Goal: Task Accomplishment & Management: Use online tool/utility

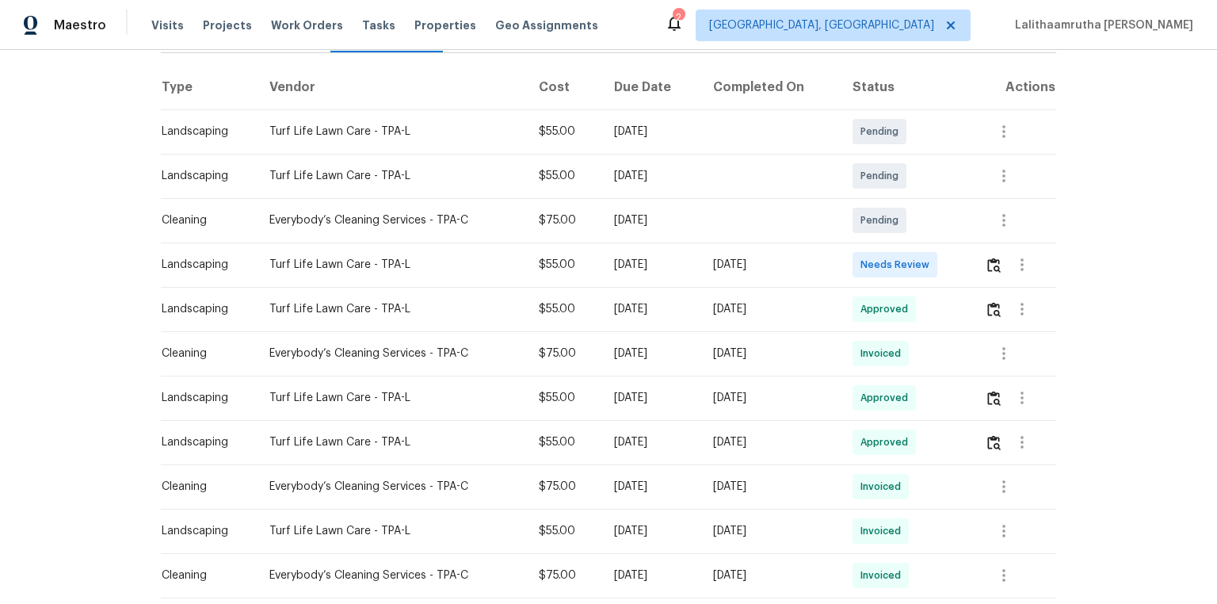
scroll to position [254, 0]
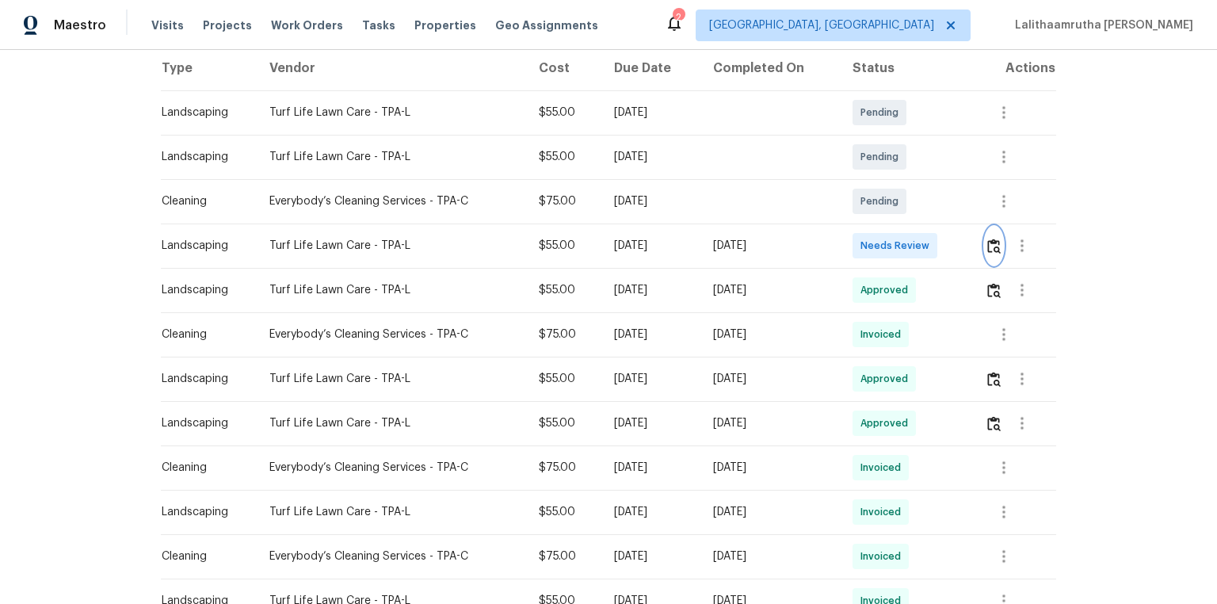
click at [865, 247] on img "button" at bounding box center [994, 246] width 13 height 15
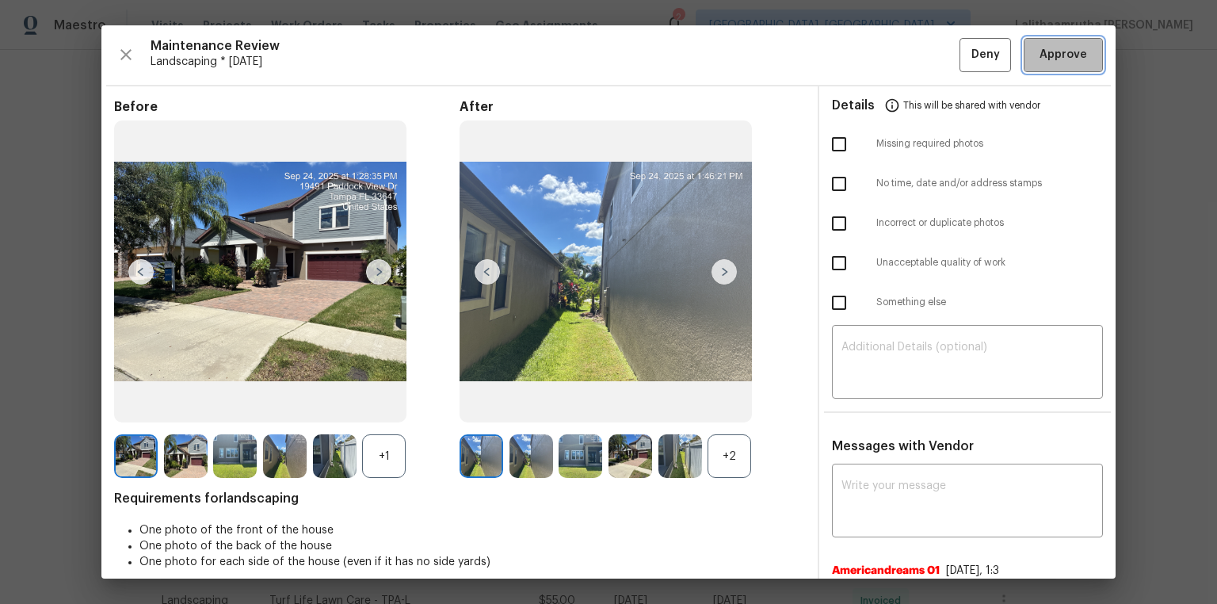
click at [865, 62] on span "Approve" at bounding box center [1064, 55] width 48 height 20
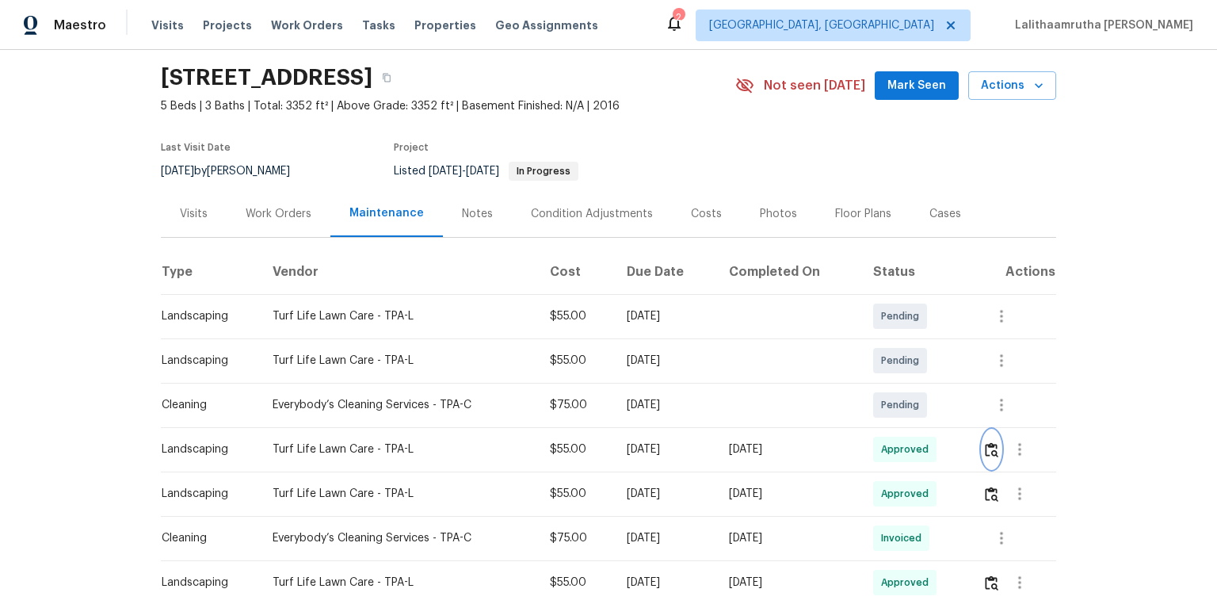
scroll to position [0, 0]
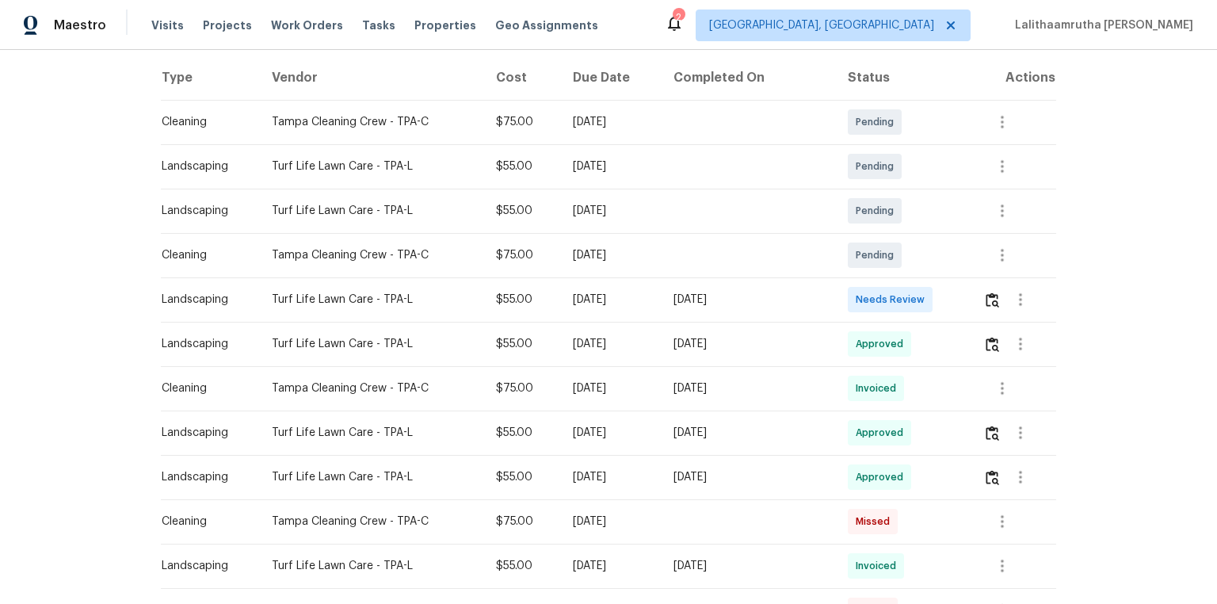
scroll to position [254, 0]
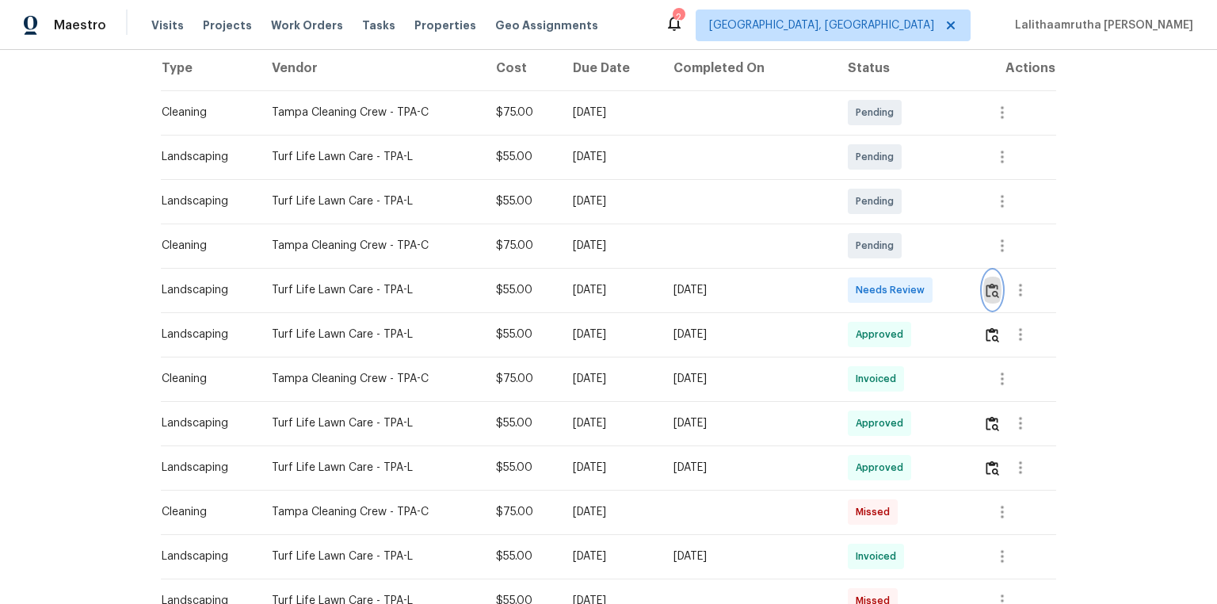
click at [865, 293] on button "button" at bounding box center [993, 290] width 18 height 38
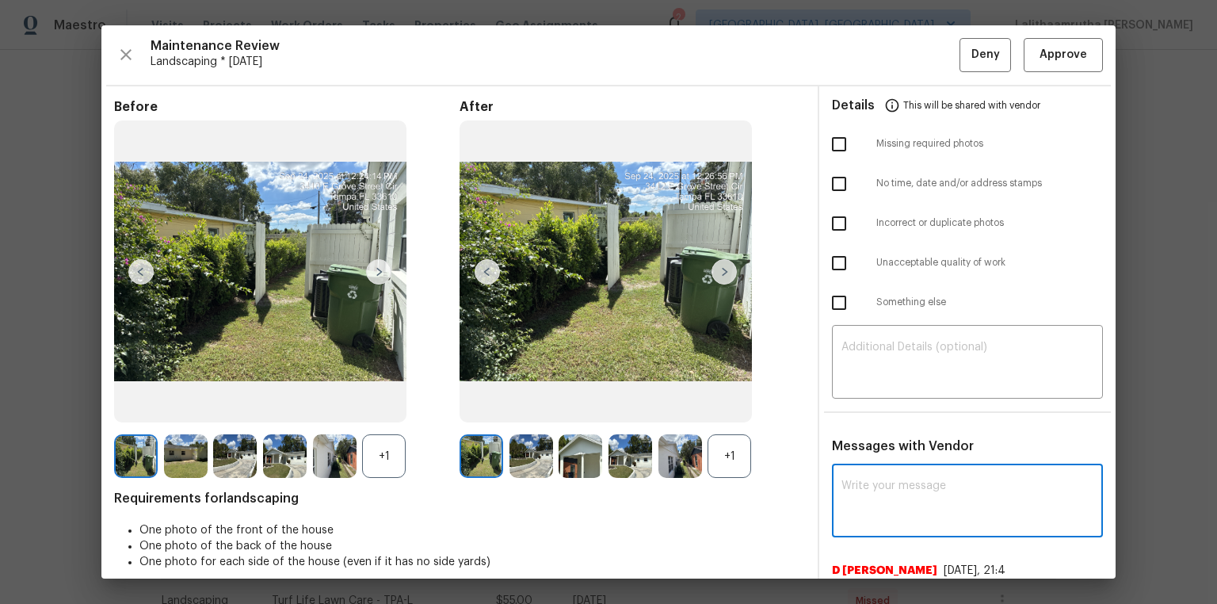
click at [865, 406] on textarea at bounding box center [968, 502] width 252 height 44
paste textarea "Maintenance Audit Team: Hello! Unfortunately, this landscaping visit completed …"
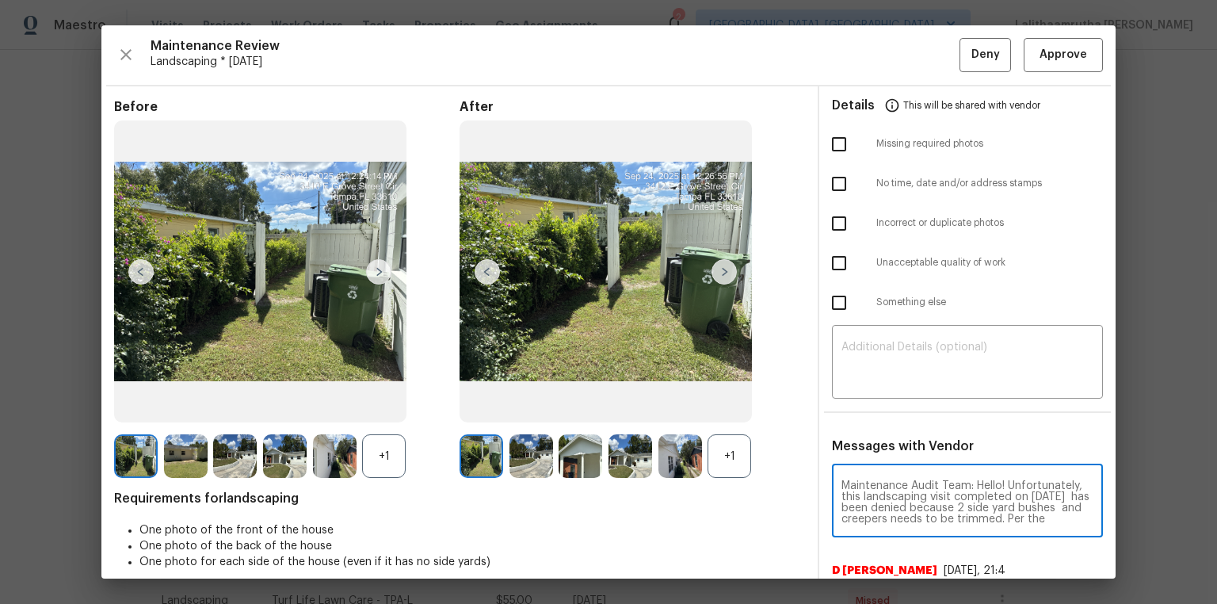
scroll to position [178, 0]
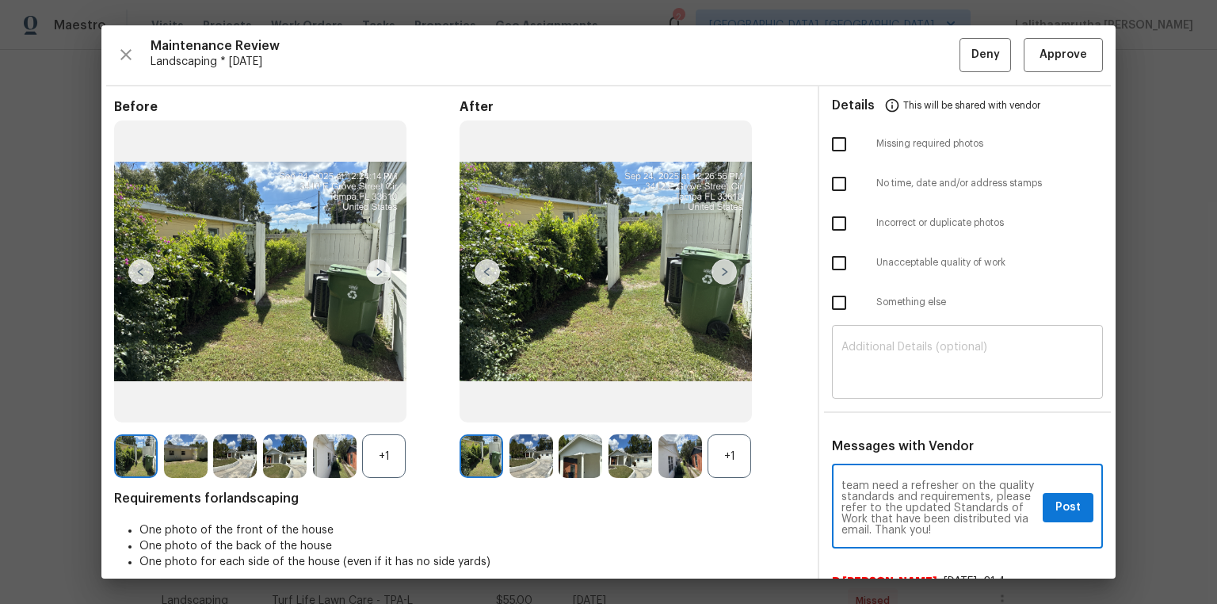
type textarea "Maintenance Audit Team: Hello! Unfortunately, this landscaping visit completed …"
click at [865, 337] on div "​" at bounding box center [967, 364] width 271 height 70
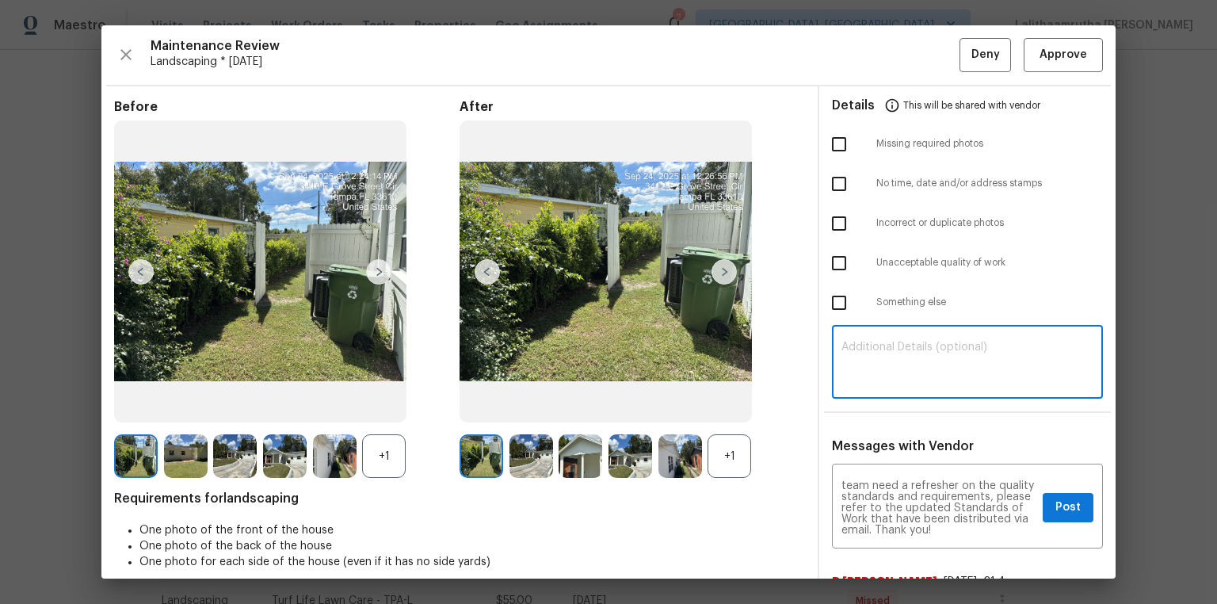
paste textarea "Maintenance Audit Team: Hello! Unfortunately, this landscaping visit completed …"
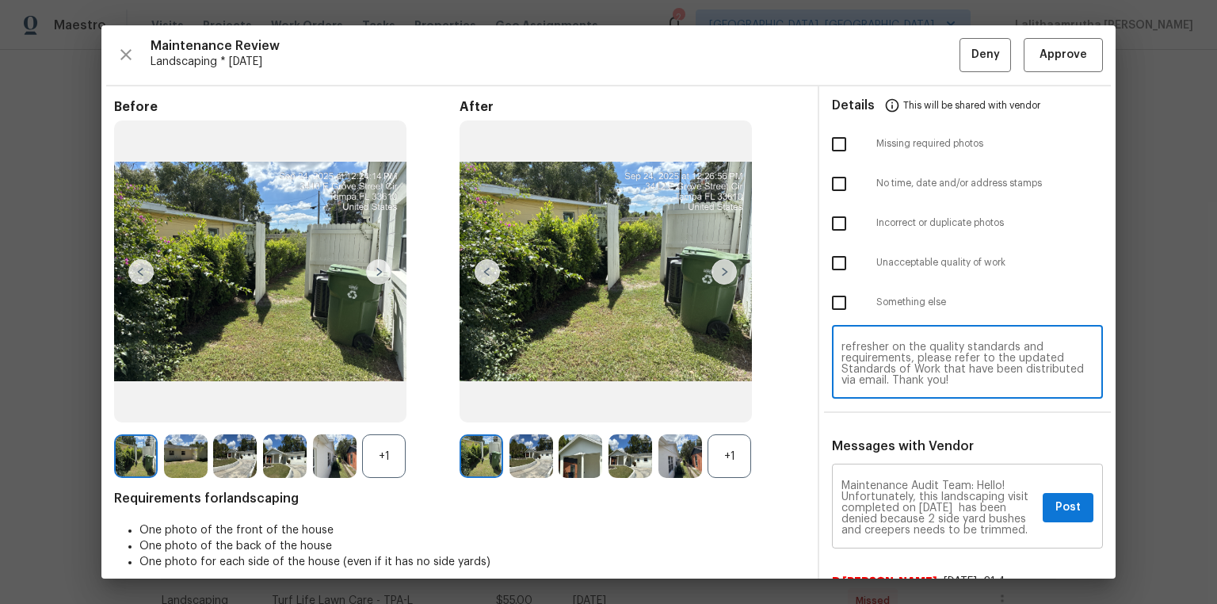
scroll to position [0, 0]
type textarea "Maintenance Audit Team: Hello! Unfortunately, this landscaping visit completed …"
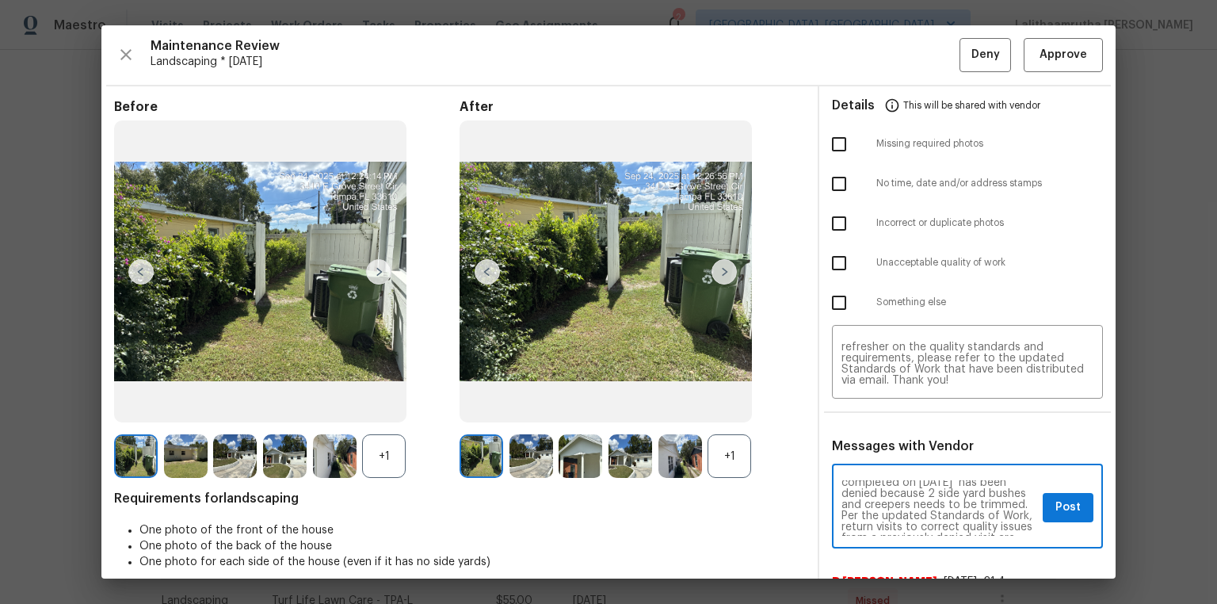
scroll to position [51, 0]
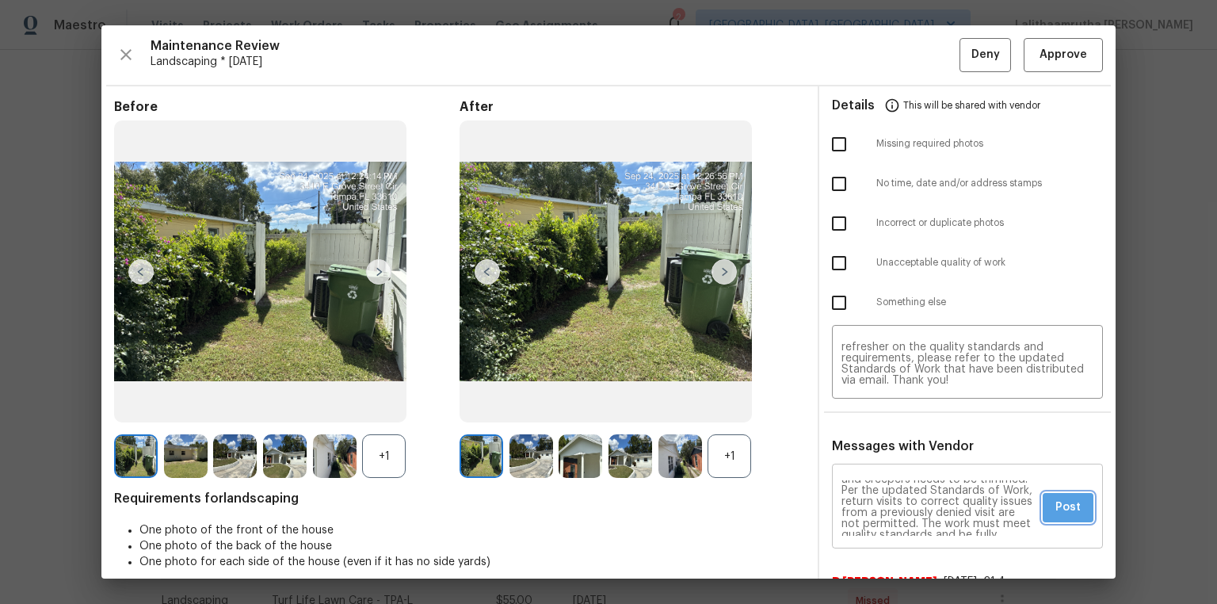
click at [865, 406] on button "Post" at bounding box center [1068, 507] width 51 height 29
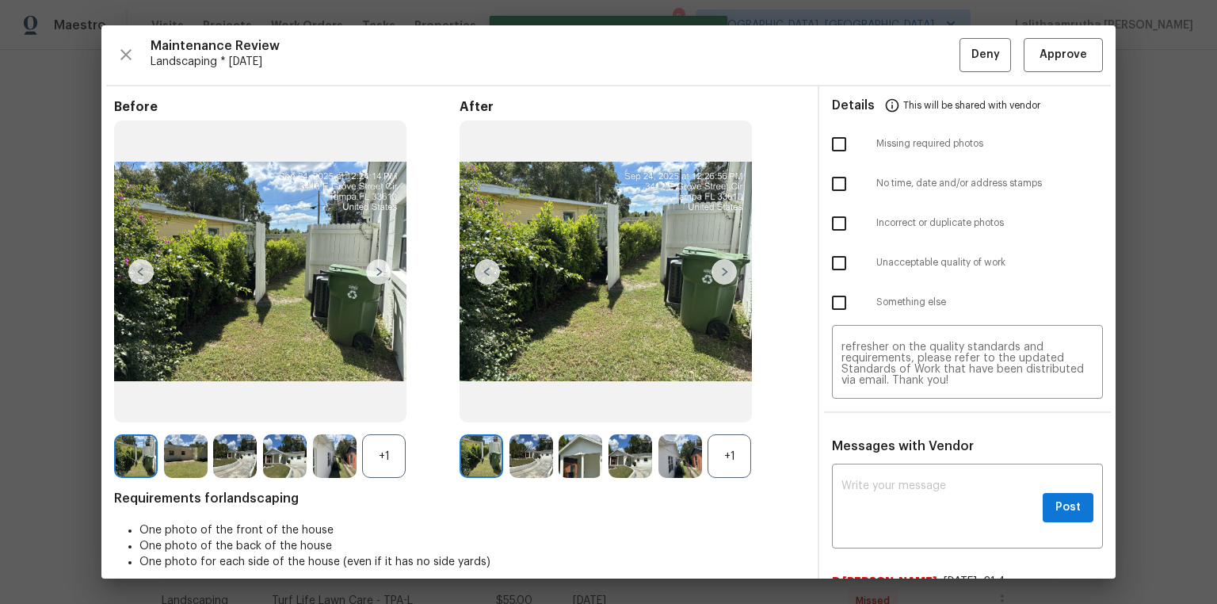
scroll to position [0, 0]
click at [832, 254] on input "checkbox" at bounding box center [839, 262] width 33 height 33
checkbox input "true"
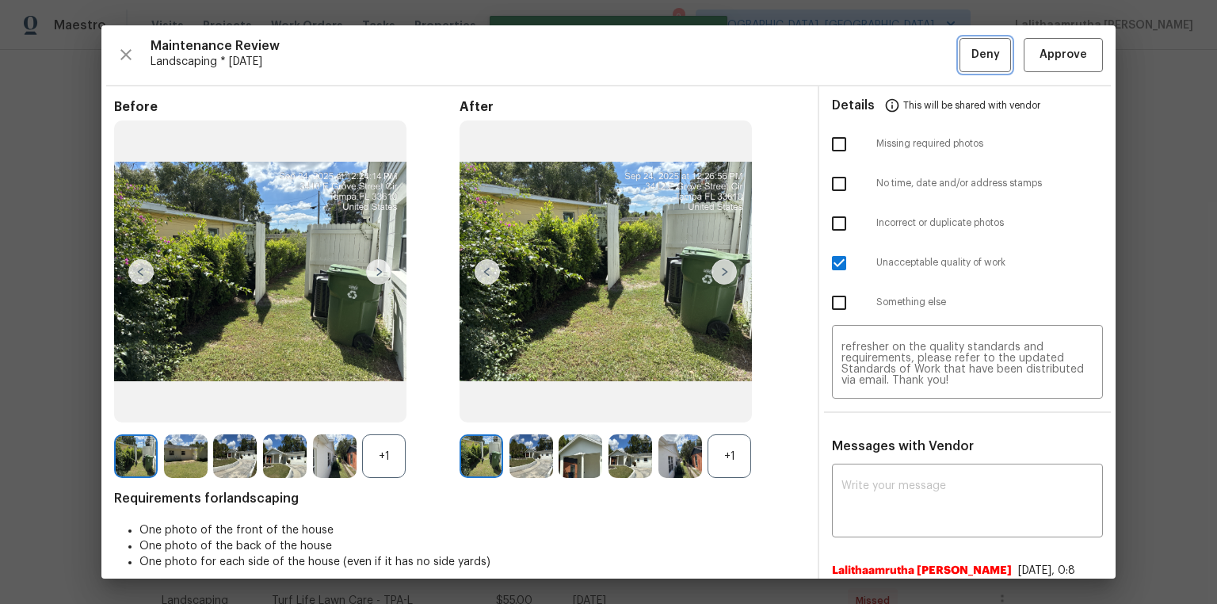
click at [865, 59] on button "Deny" at bounding box center [986, 55] width 52 height 34
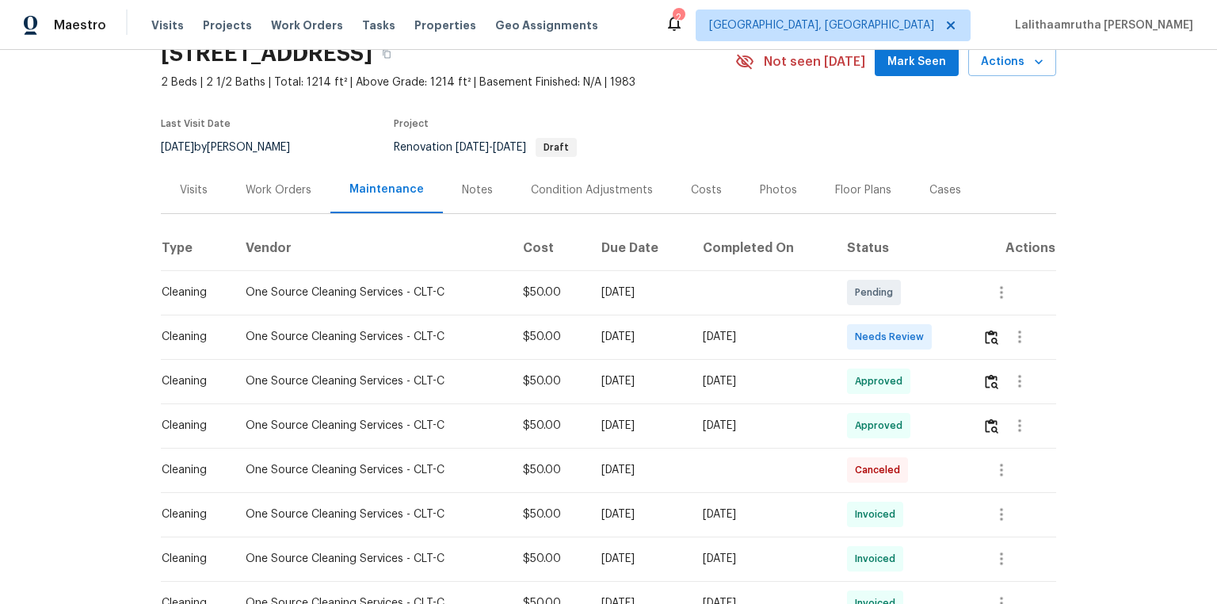
scroll to position [190, 0]
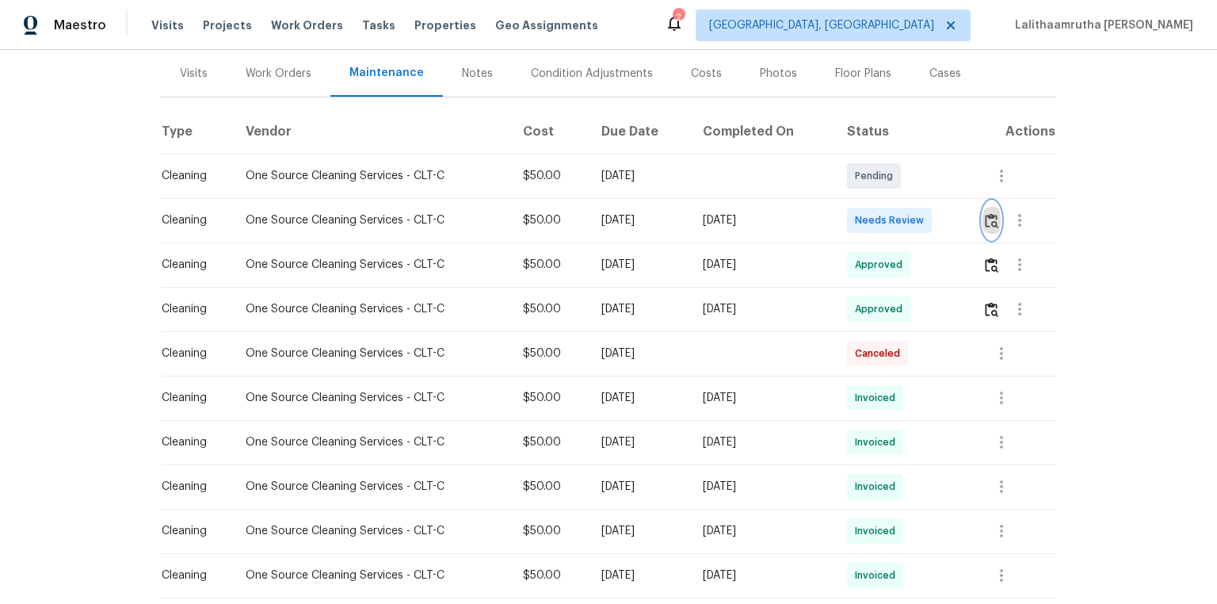
click at [865, 221] on img "button" at bounding box center [991, 220] width 13 height 15
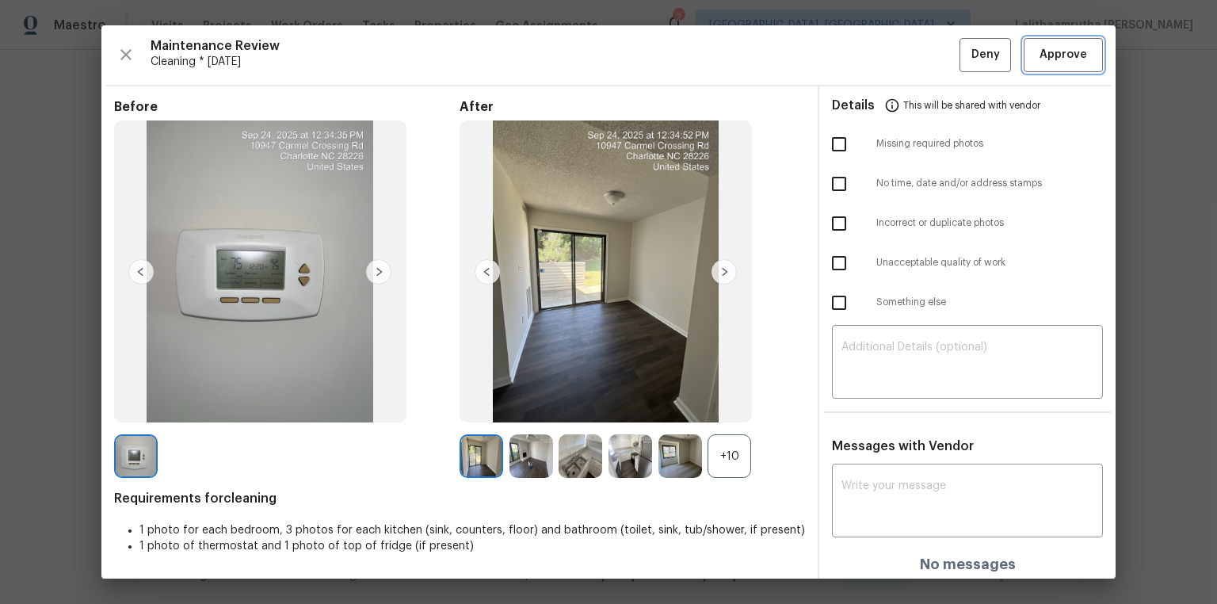
click at [865, 54] on span "Approve" at bounding box center [1064, 55] width 48 height 20
